Goal: Task Accomplishment & Management: Use online tool/utility

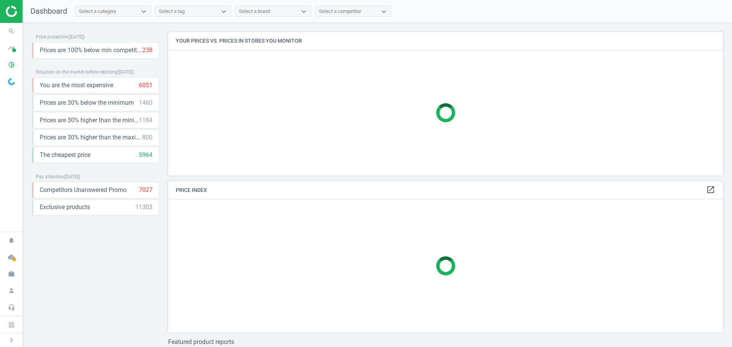
scroll to position [163, 560]
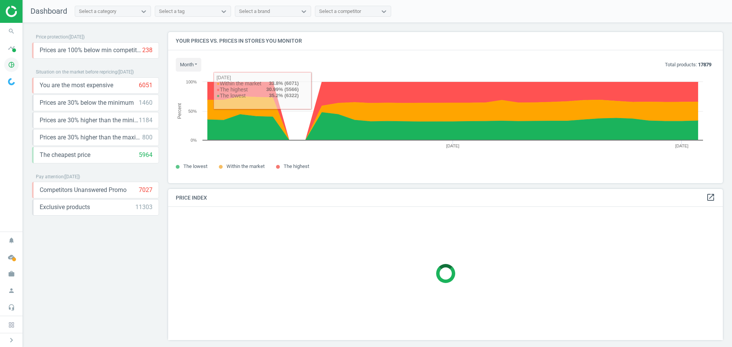
click at [8, 66] on icon "pie_chart_outlined" at bounding box center [11, 65] width 14 height 14
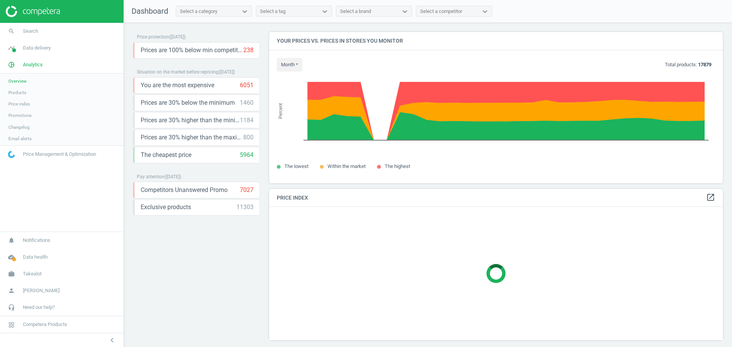
scroll to position [163, 460]
click at [19, 91] on span "Products" at bounding box center [17, 93] width 18 height 6
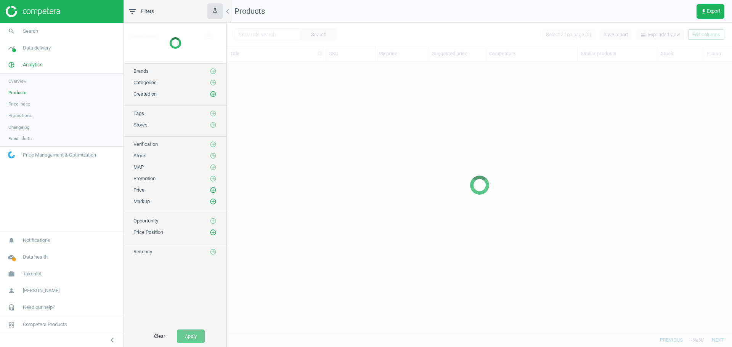
scroll to position [260, 499]
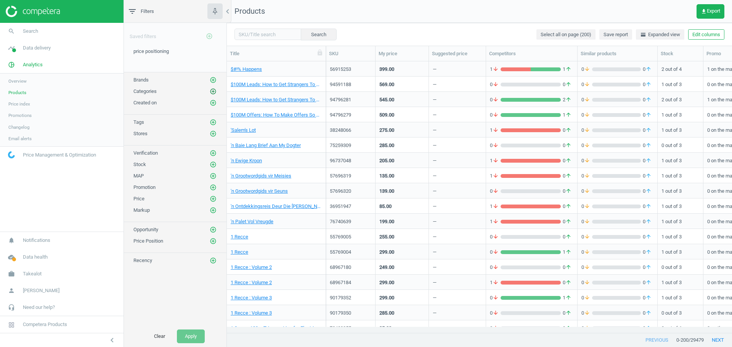
click at [213, 90] on icon "add_circle_outline" at bounding box center [213, 91] width 7 height 7
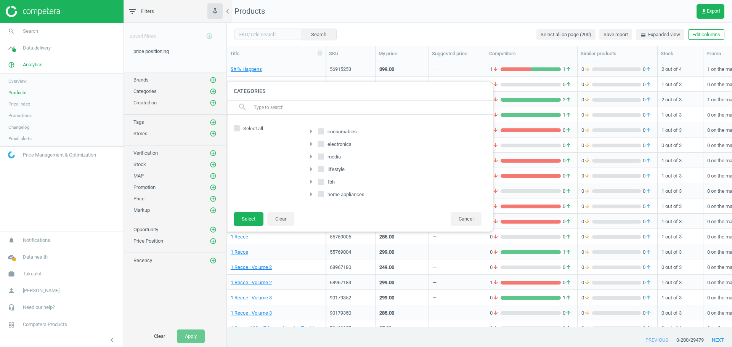
click at [312, 194] on icon "arrow_right" at bounding box center [310, 194] width 9 height 9
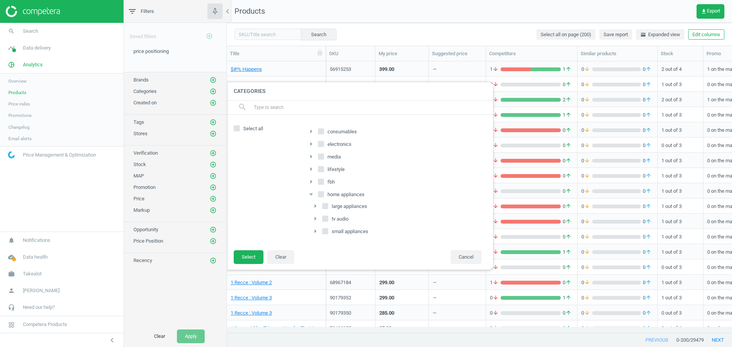
click at [325, 205] on input "large appliances" at bounding box center [325, 205] width 5 height 5
checkbox input "true"
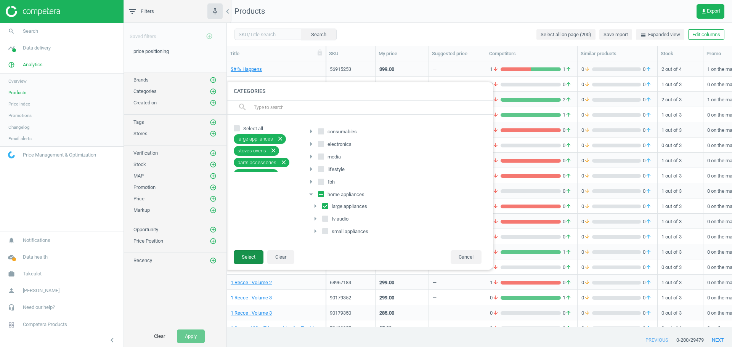
click at [253, 260] on button "Select" at bounding box center [249, 257] width 30 height 14
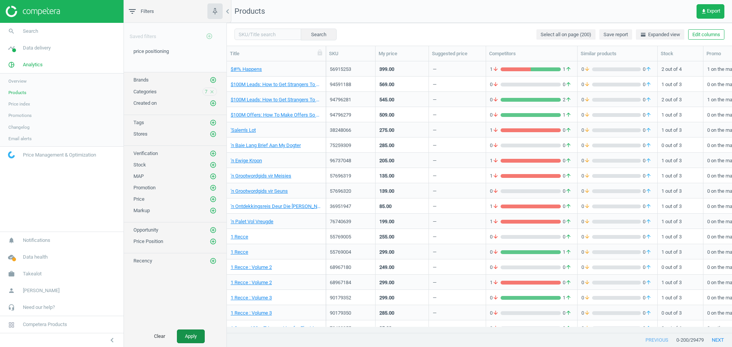
click at [197, 335] on button "Apply" at bounding box center [191, 337] width 28 height 14
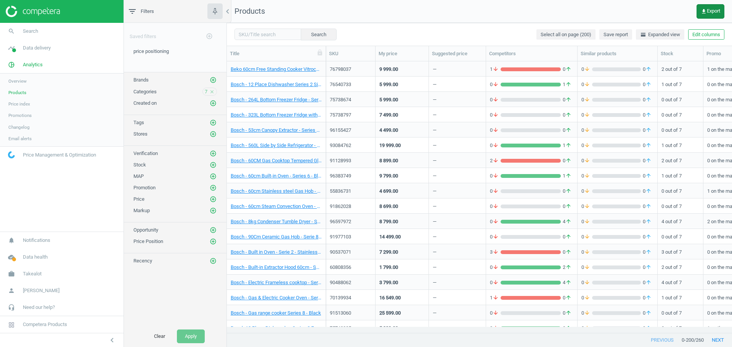
click at [711, 10] on span "get_app Export" at bounding box center [709, 11] width 19 height 6
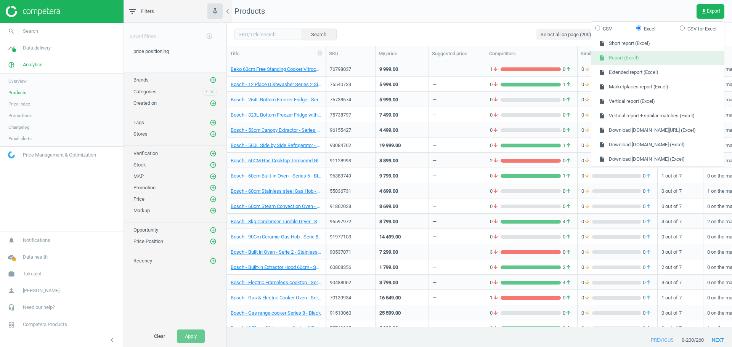
click at [617, 59] on button "insert_drive_file Report (Excel)" at bounding box center [657, 58] width 133 height 14
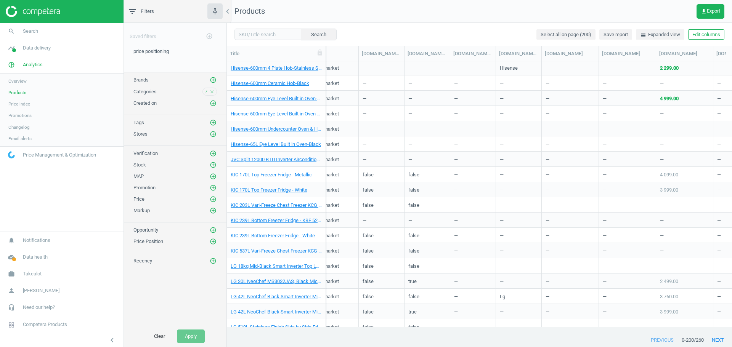
scroll to position [0, 440]
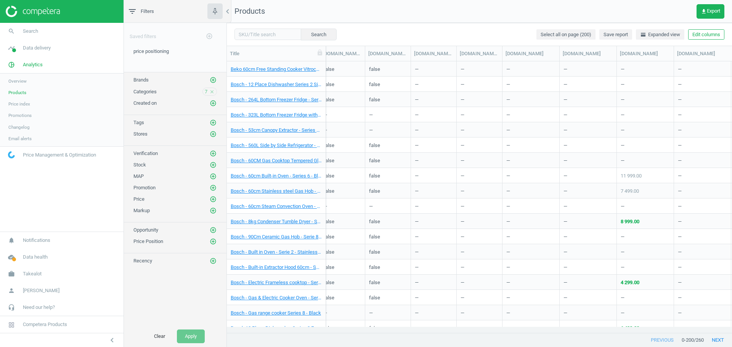
scroll to position [0, 439]
click at [260, 34] on input "text" at bounding box center [267, 34] width 67 height 11
paste input "94785689"
type input "94785689"
click at [303, 32] on button "Search" at bounding box center [318, 34] width 36 height 11
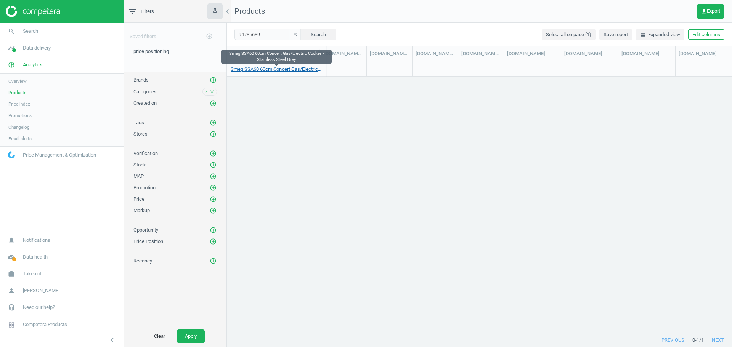
click at [292, 67] on link "Smeg SSA60 60cm Concert Gas/Electric Cooker - Stainless Steel Grey" at bounding box center [276, 69] width 91 height 7
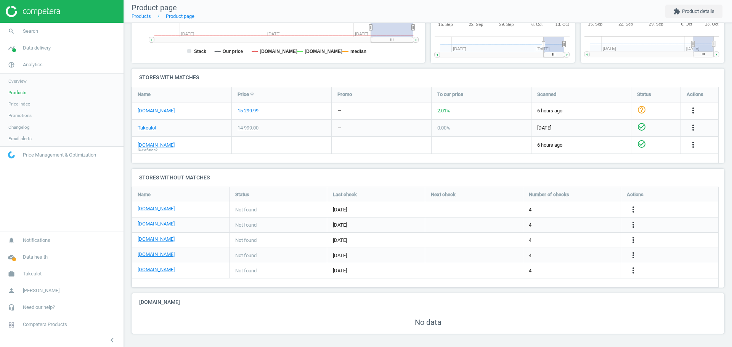
scroll to position [211, 0]
click at [253, 130] on div "14 999.00" at bounding box center [247, 128] width 21 height 7
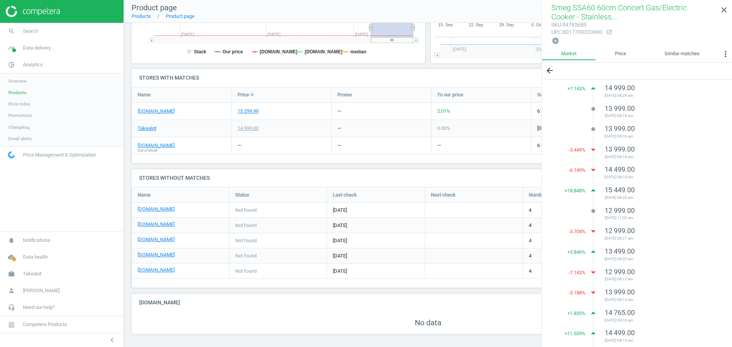
click at [26, 92] on span "Products" at bounding box center [17, 93] width 18 height 6
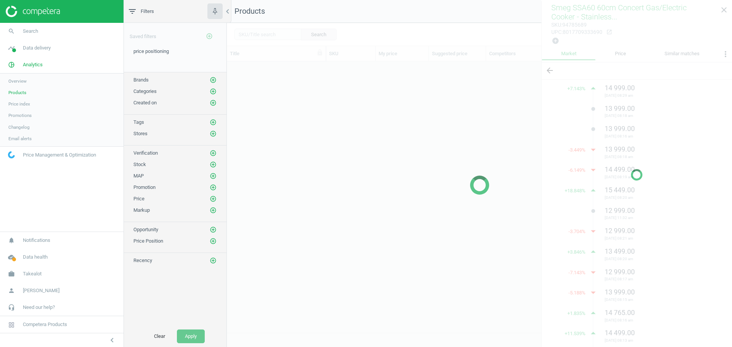
scroll to position [260, 499]
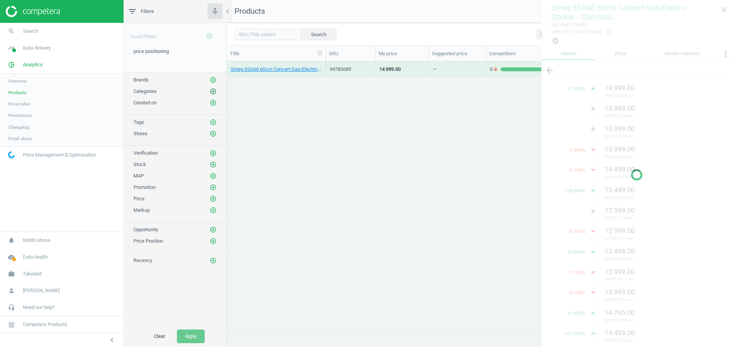
click at [212, 90] on icon "add_circle_outline" at bounding box center [213, 91] width 7 height 7
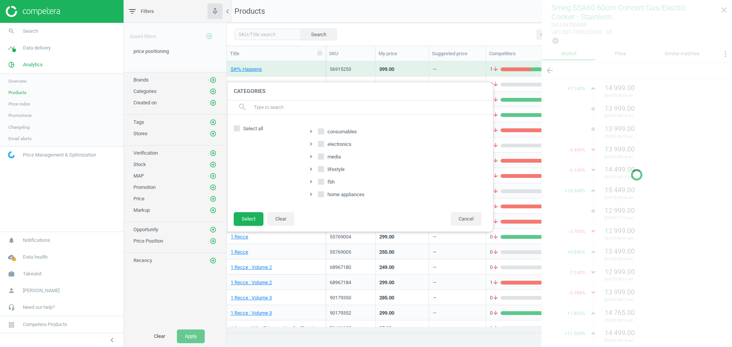
click at [311, 195] on icon "arrow_right" at bounding box center [310, 194] width 9 height 9
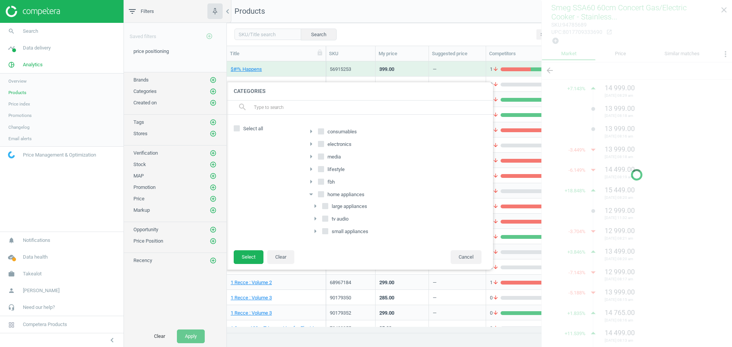
click at [320, 195] on input "home appliances" at bounding box center [321, 194] width 5 height 5
checkbox input "true"
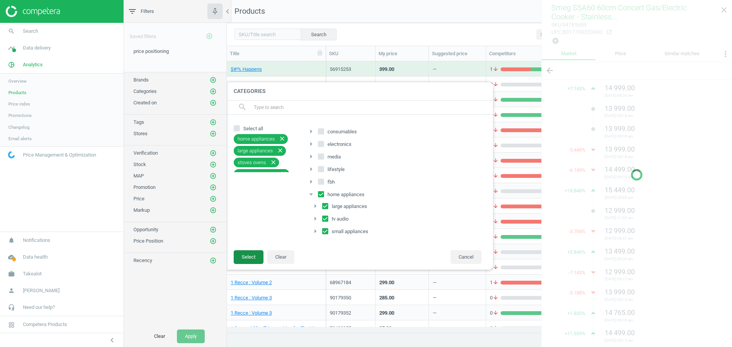
click at [247, 254] on button "Select" at bounding box center [249, 257] width 30 height 14
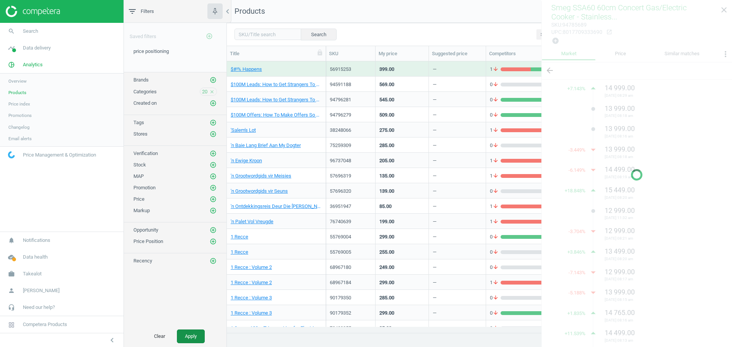
click at [187, 337] on button "Apply" at bounding box center [191, 337] width 28 height 14
